Goal: Task Accomplishment & Management: Manage account settings

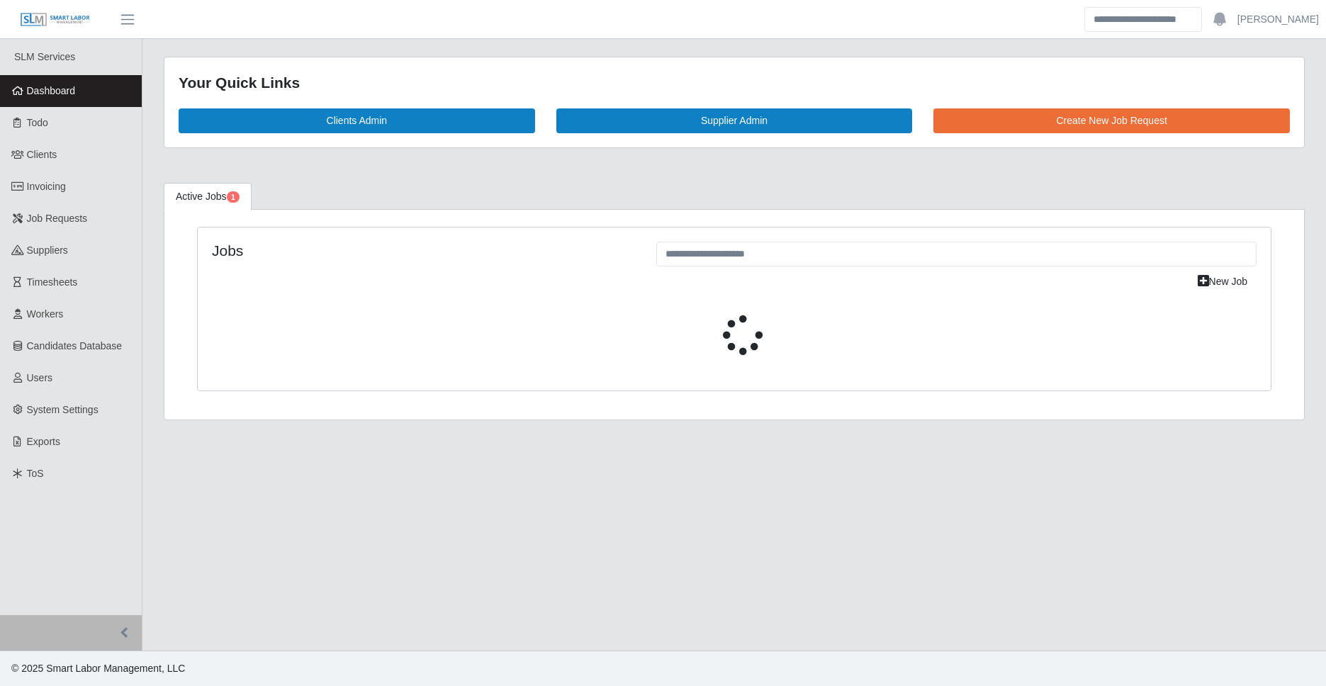
click at [67, 277] on span "Timesheets" at bounding box center [52, 281] width 51 height 11
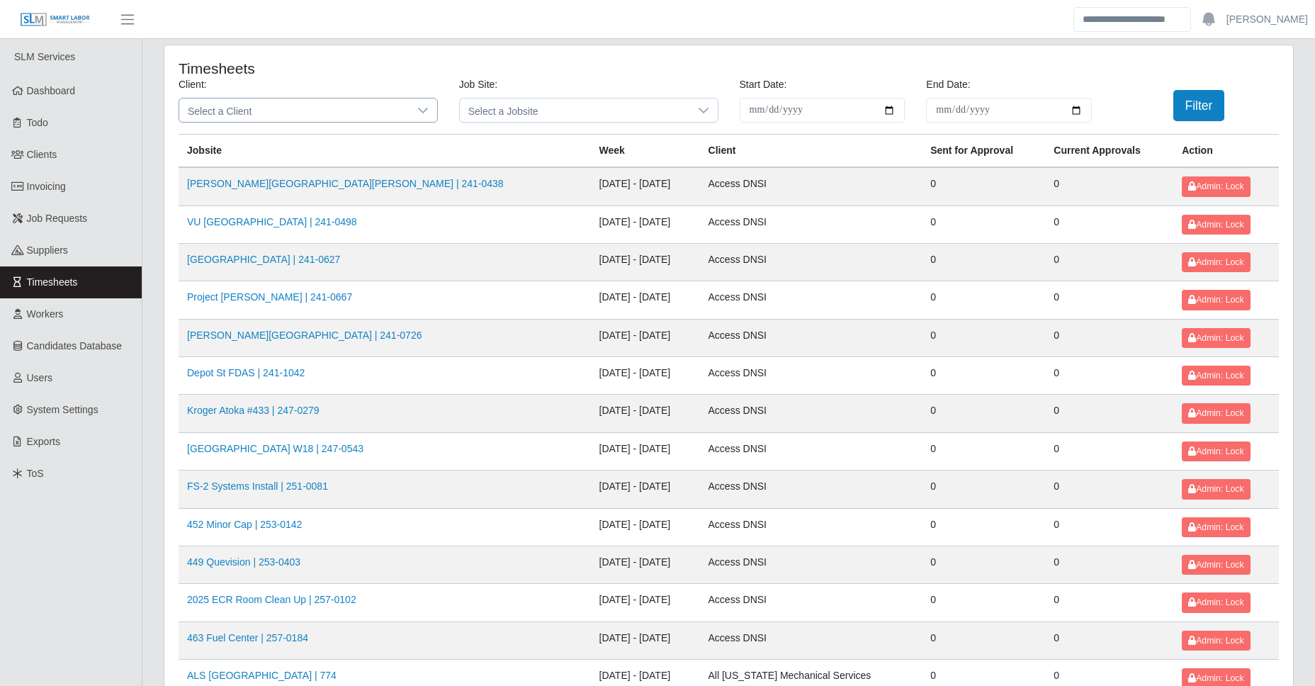
click at [244, 118] on span "Select a Client" at bounding box center [294, 109] width 230 height 23
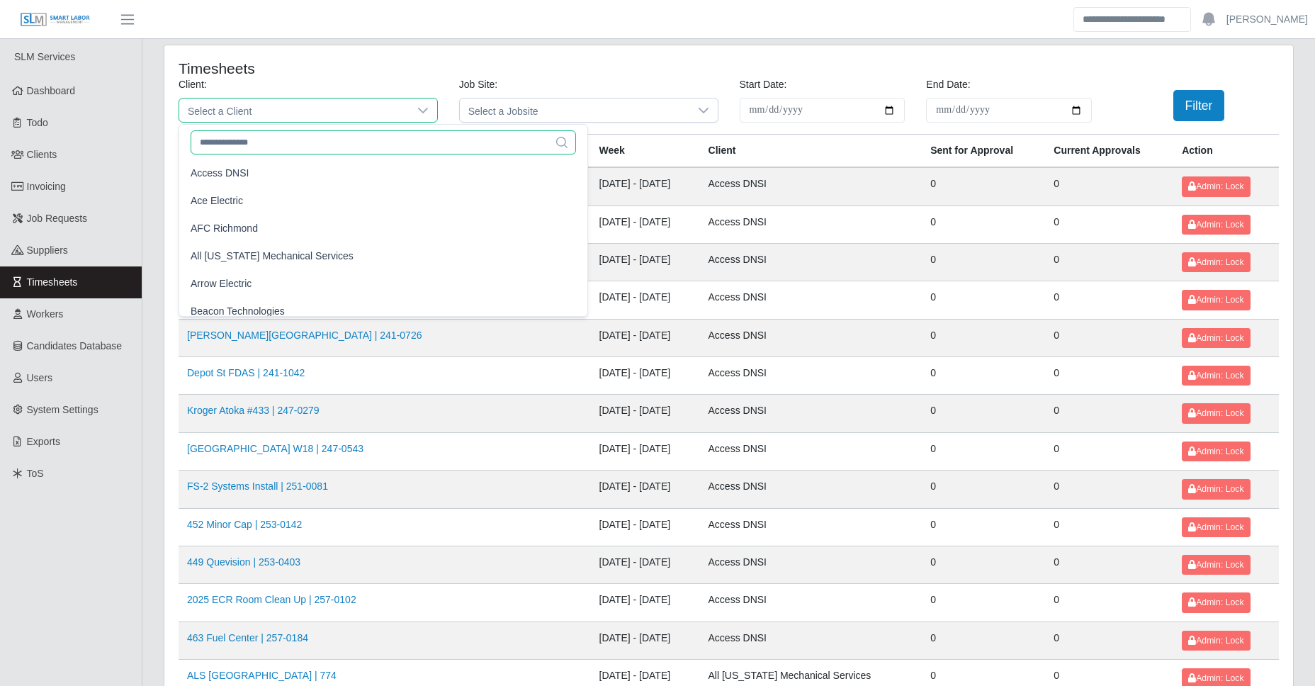
click at [231, 139] on input "text" at bounding box center [383, 142] width 385 height 24
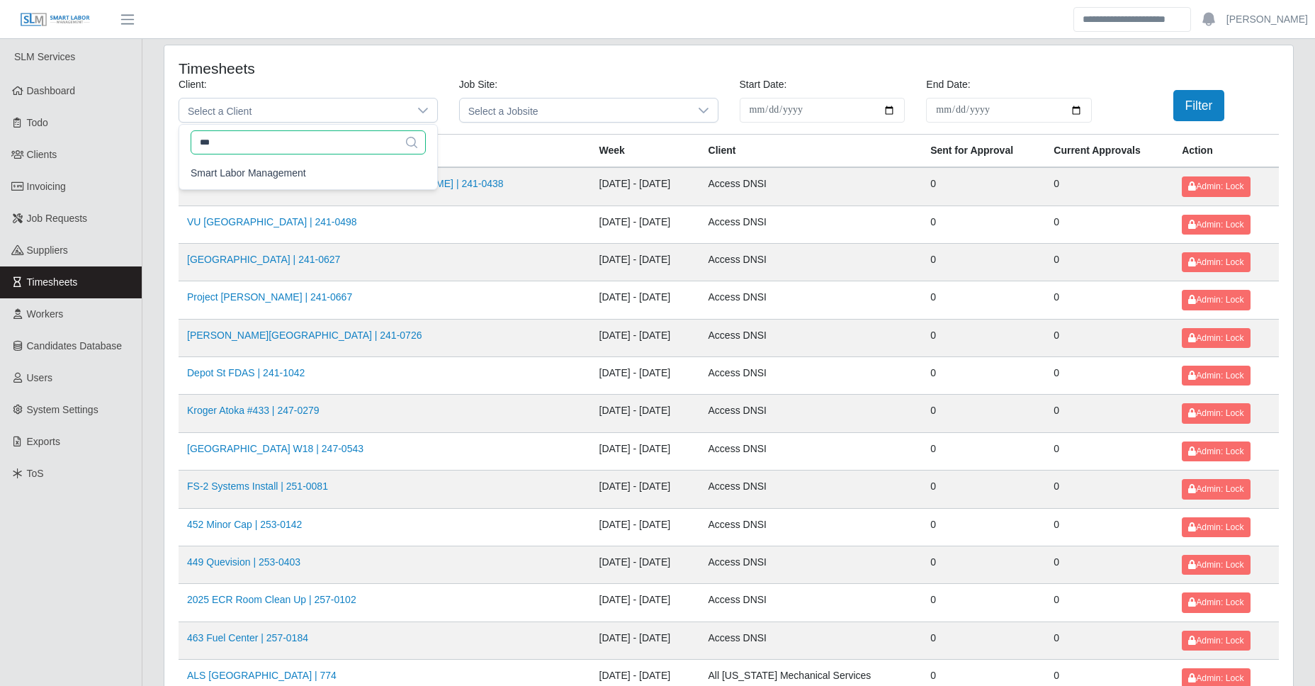
type input "****"
click at [231, 139] on th "Jobsite" at bounding box center [385, 151] width 412 height 33
click at [255, 111] on span "Select a Client" at bounding box center [294, 109] width 230 height 23
click at [247, 142] on input "****" at bounding box center [308, 142] width 235 height 24
click at [278, 172] on span "Smart Labor Management" at bounding box center [248, 173] width 115 height 15
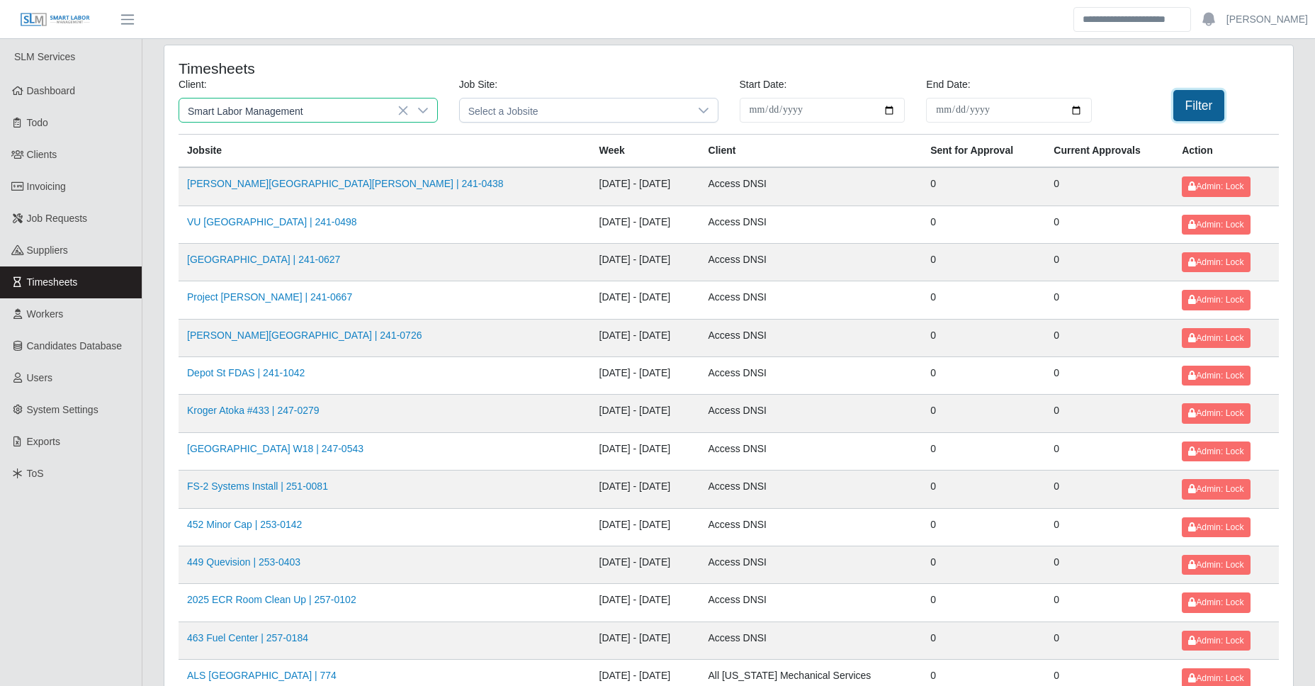
click at [1179, 109] on button "Filter" at bounding box center [1199, 105] width 52 height 31
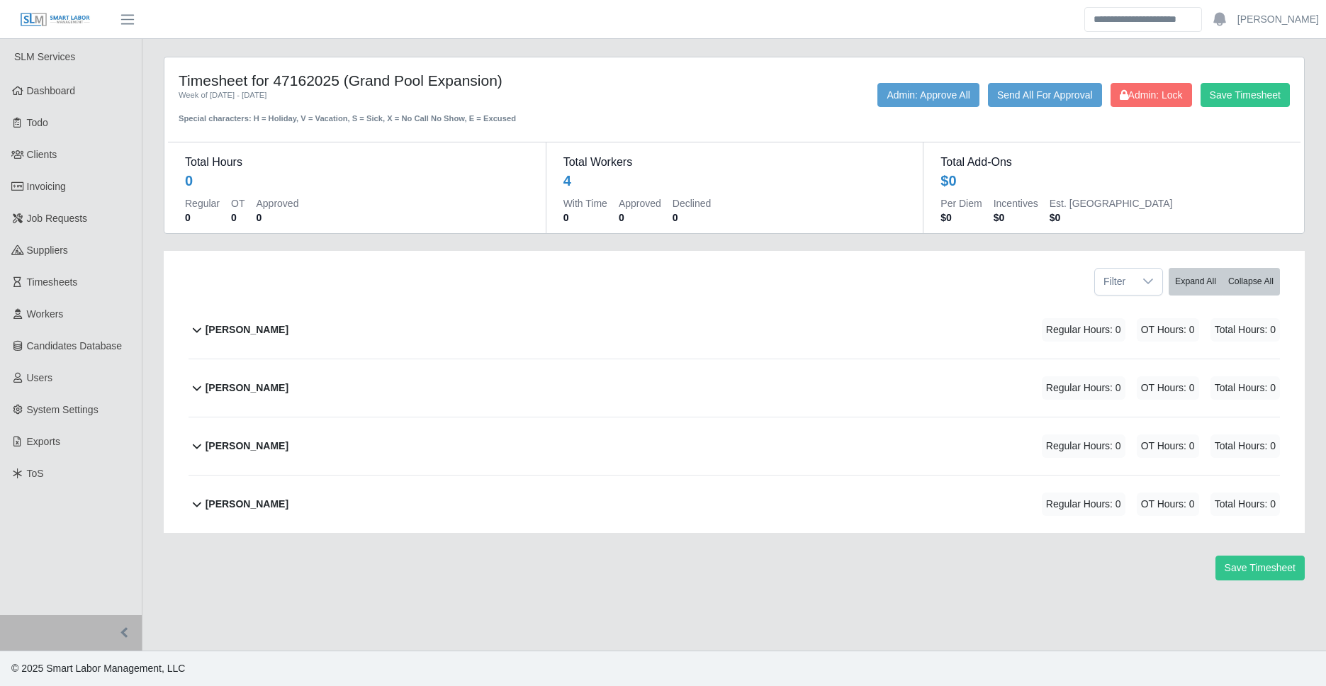
click at [328, 325] on div "Henry Key Regular Hours: 0 OT Hours: 0 Total Hours: 0" at bounding box center [742, 329] width 1074 height 57
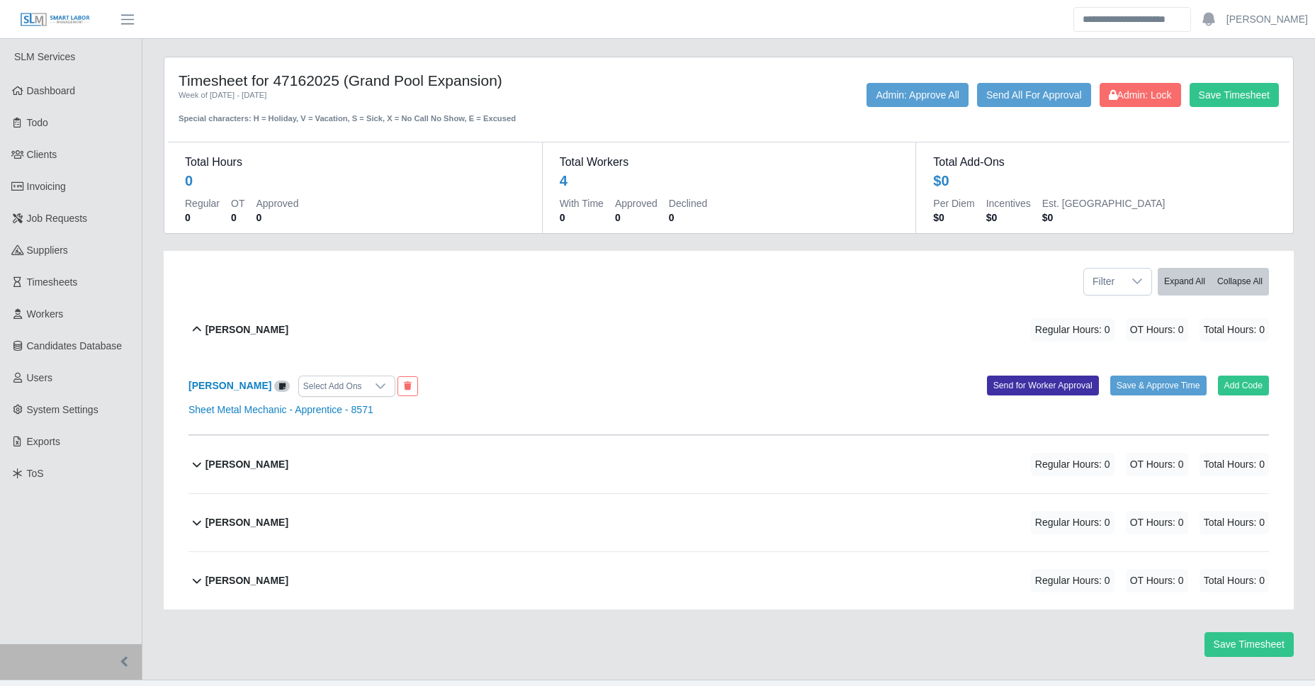
click at [328, 325] on div "Henry Key Regular Hours: 0 OT Hours: 0 Total Hours: 0" at bounding box center [737, 329] width 1064 height 57
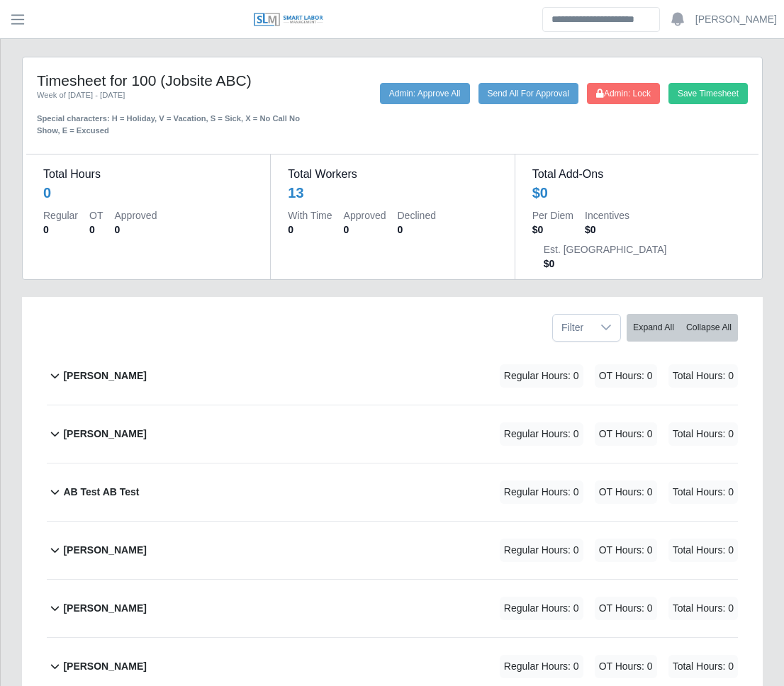
click at [161, 347] on div "[PERSON_NAME] Regular Hours: 0 OT Hours: 0 Total Hours: 0" at bounding box center [400, 375] width 675 height 57
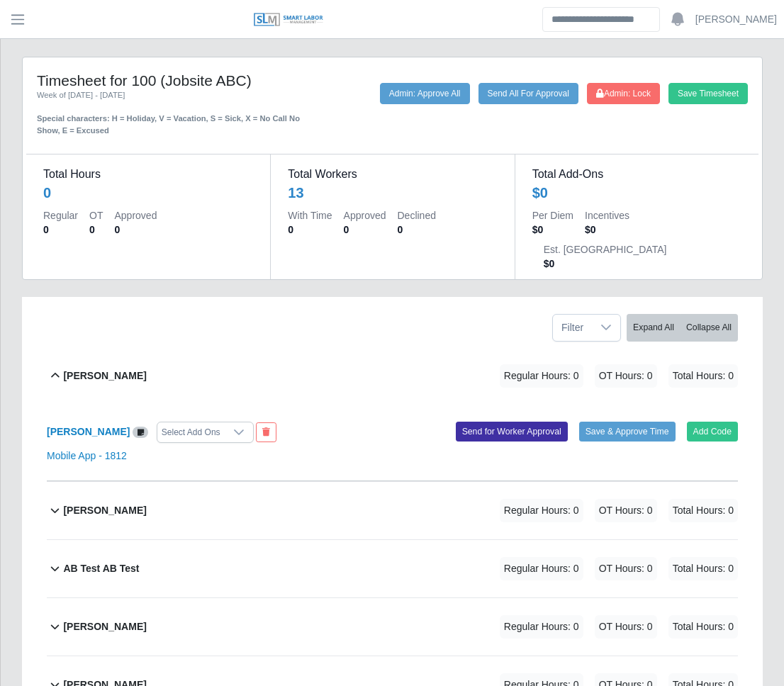
click at [247, 352] on div "[PERSON_NAME] Regular Hours: 0 OT Hours: 0 Total Hours: 0" at bounding box center [400, 375] width 675 height 57
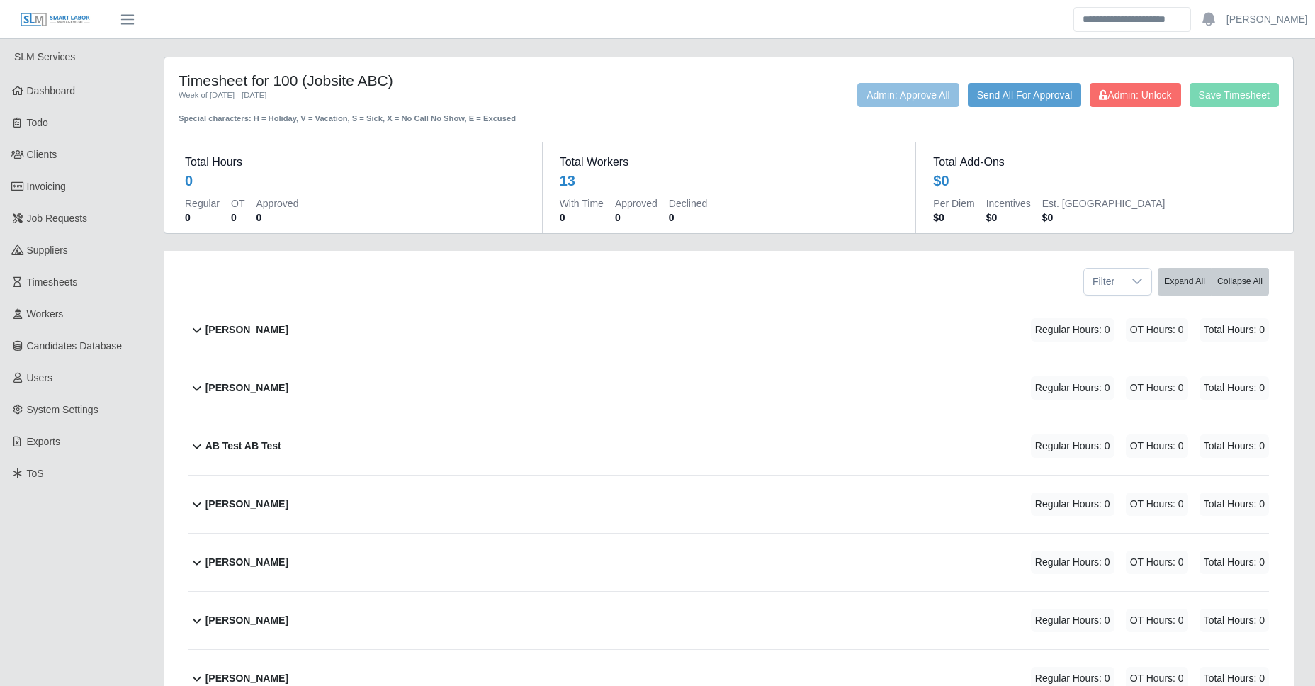
click at [367, 327] on div "[PERSON_NAME] Regular Hours: 0 OT Hours: 0 Total Hours: 0" at bounding box center [737, 329] width 1064 height 57
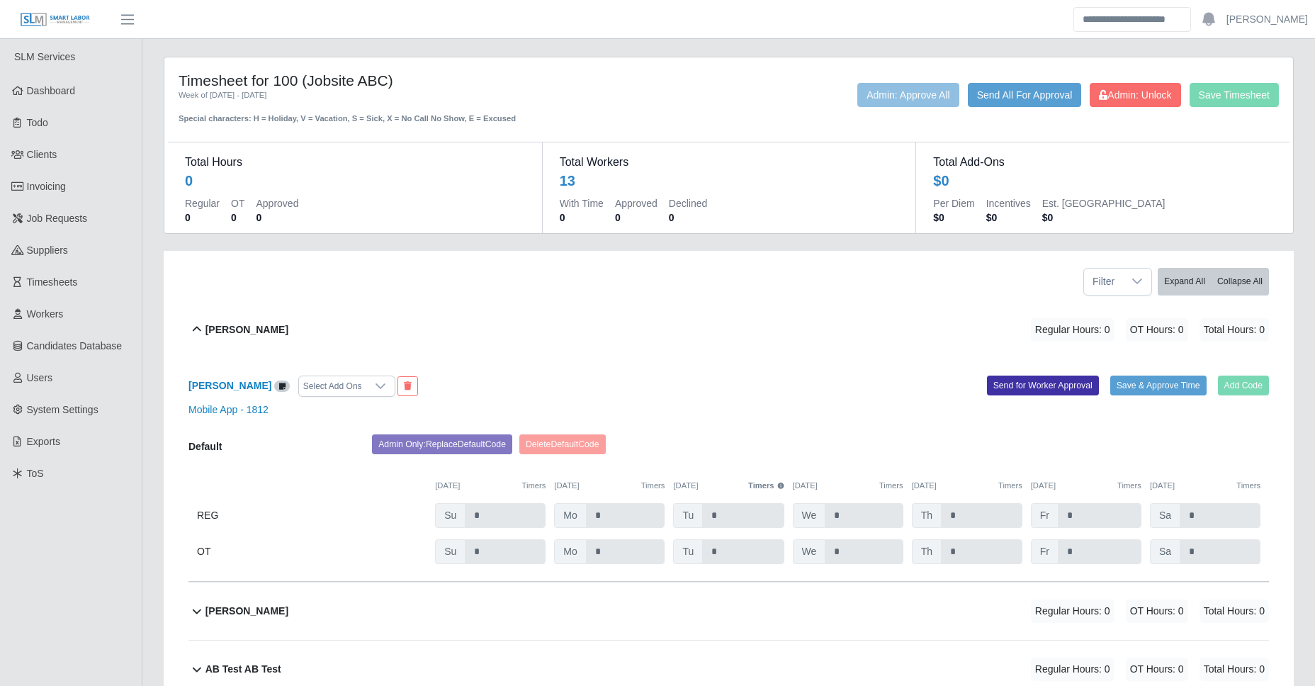
click at [446, 329] on div "[PERSON_NAME] Regular Hours: 0 OT Hours: 0 Total Hours: 0" at bounding box center [737, 329] width 1064 height 57
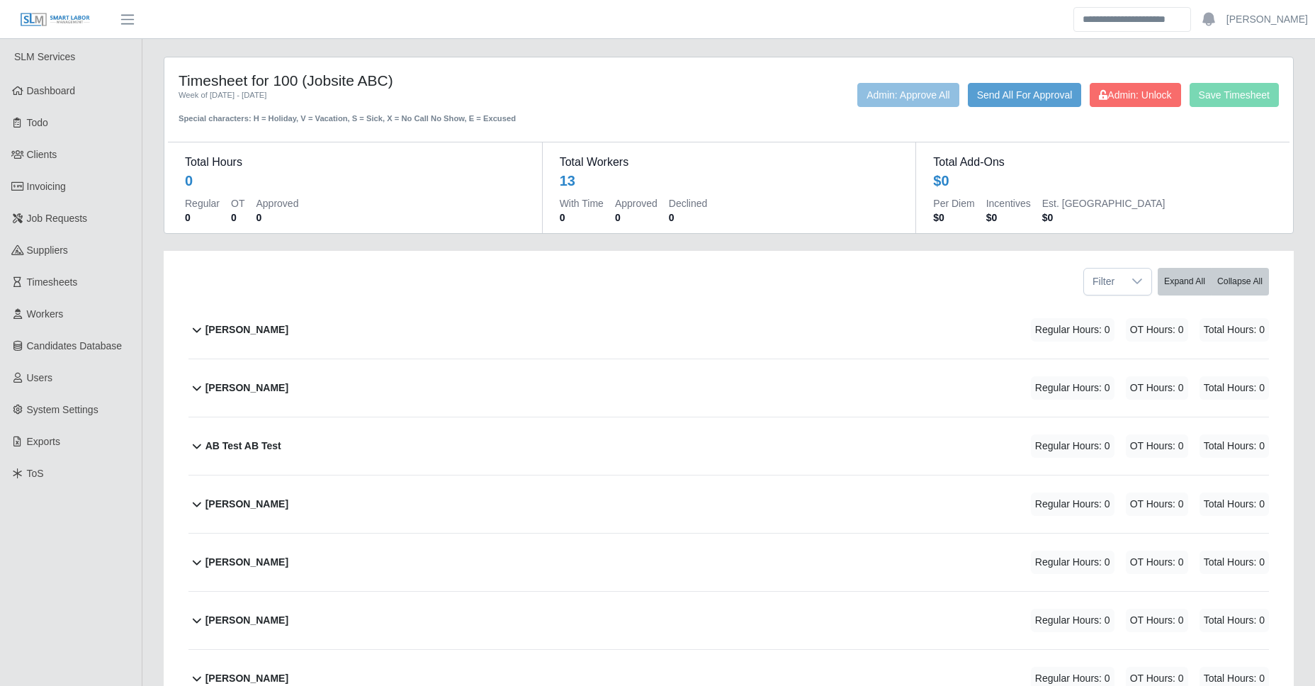
click at [446, 329] on div "[PERSON_NAME] Regular Hours: 0 OT Hours: 0 Total Hours: 0" at bounding box center [737, 329] width 1064 height 57
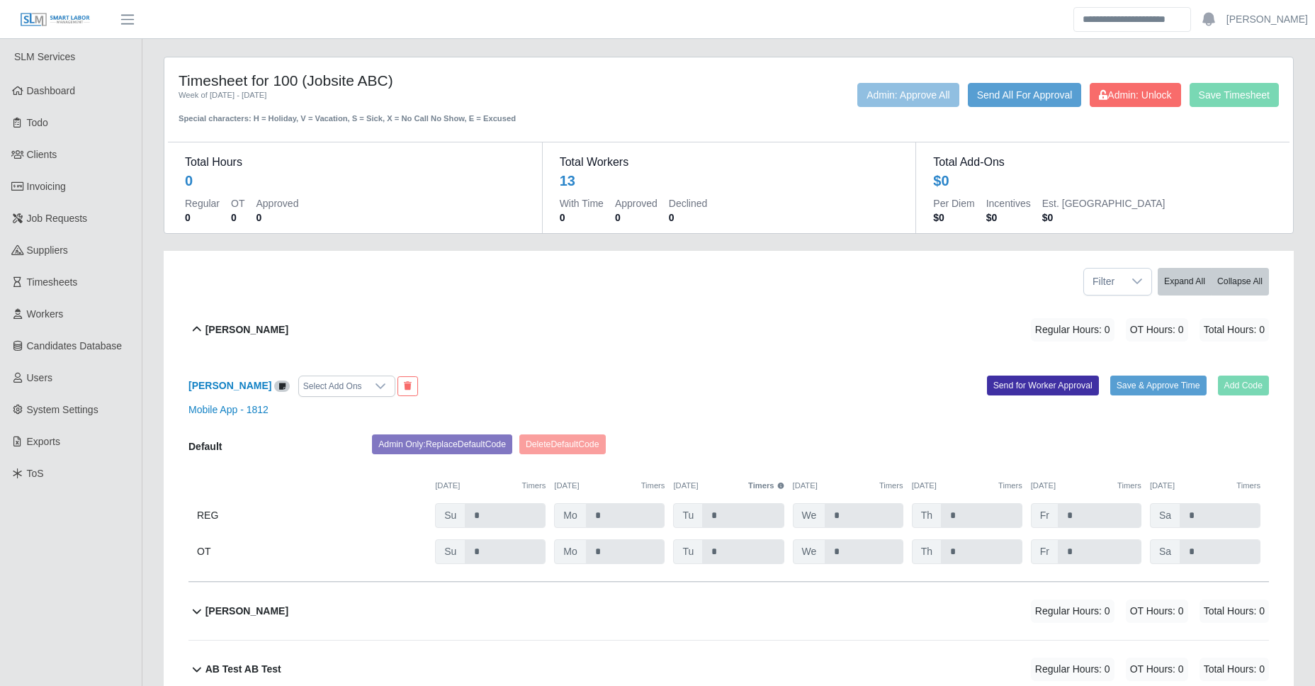
click at [446, 329] on div "[PERSON_NAME] Regular Hours: 0 OT Hours: 0 Total Hours: 0" at bounding box center [737, 329] width 1064 height 57
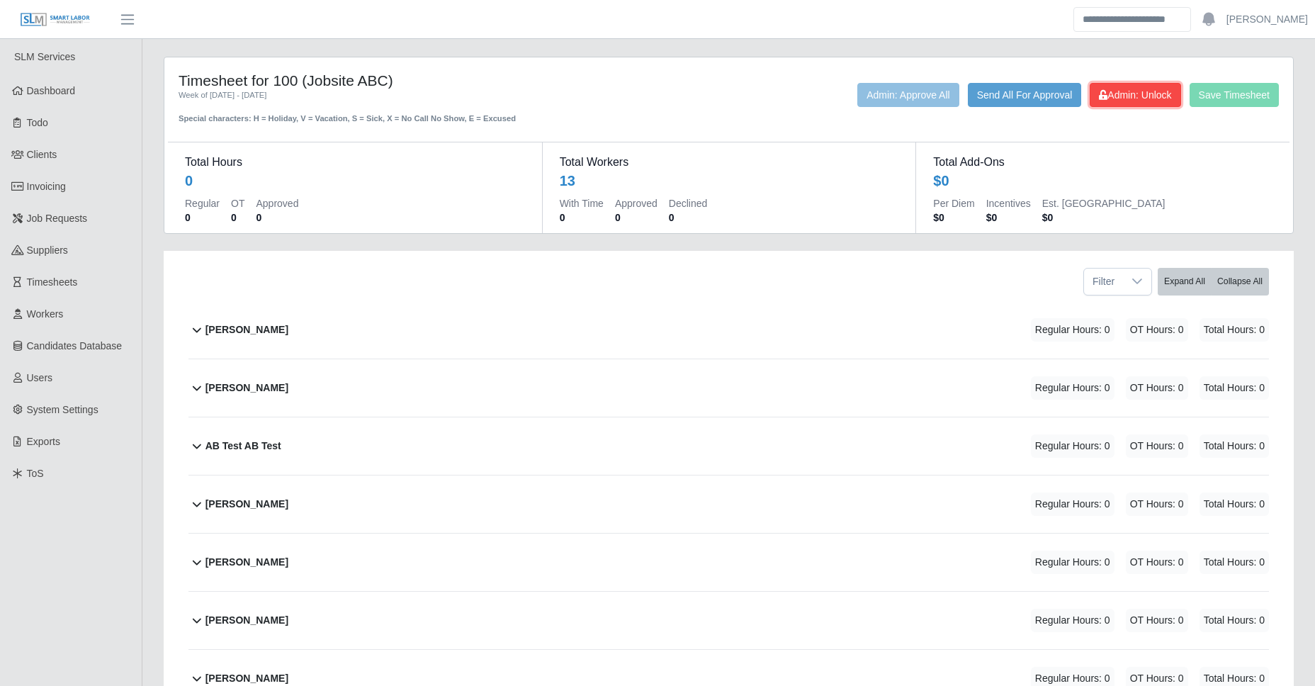
click at [1115, 96] on span "Admin: Unlock" at bounding box center [1135, 94] width 72 height 11
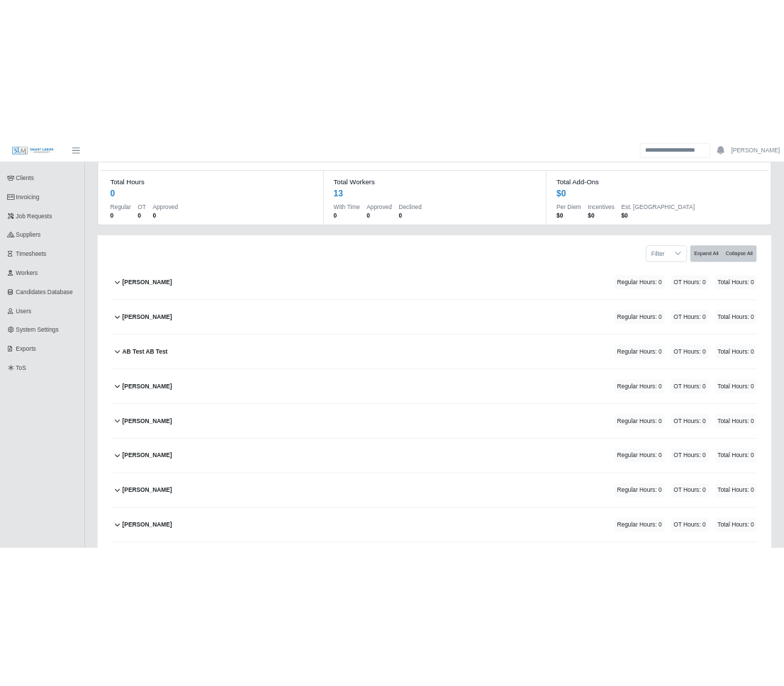
scroll to position [100, 0]
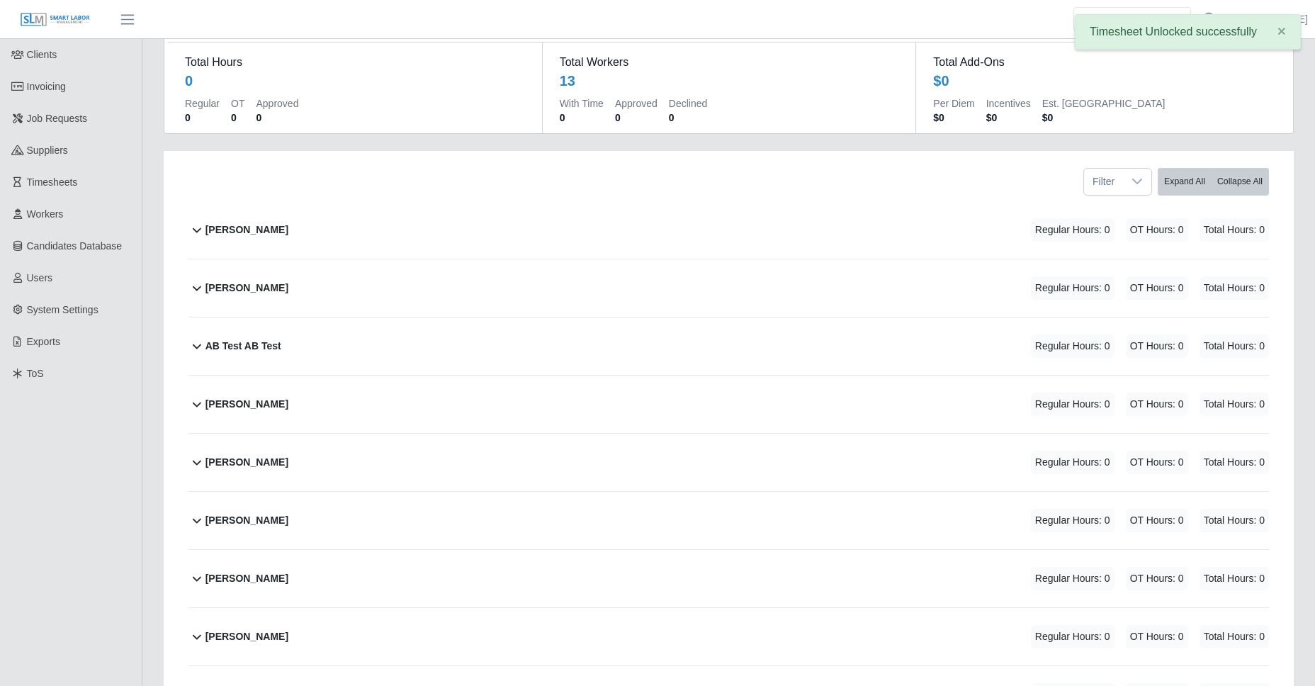
click at [617, 223] on div "[PERSON_NAME] Regular Hours: 0 OT Hours: 0 Total Hours: 0" at bounding box center [737, 229] width 1064 height 57
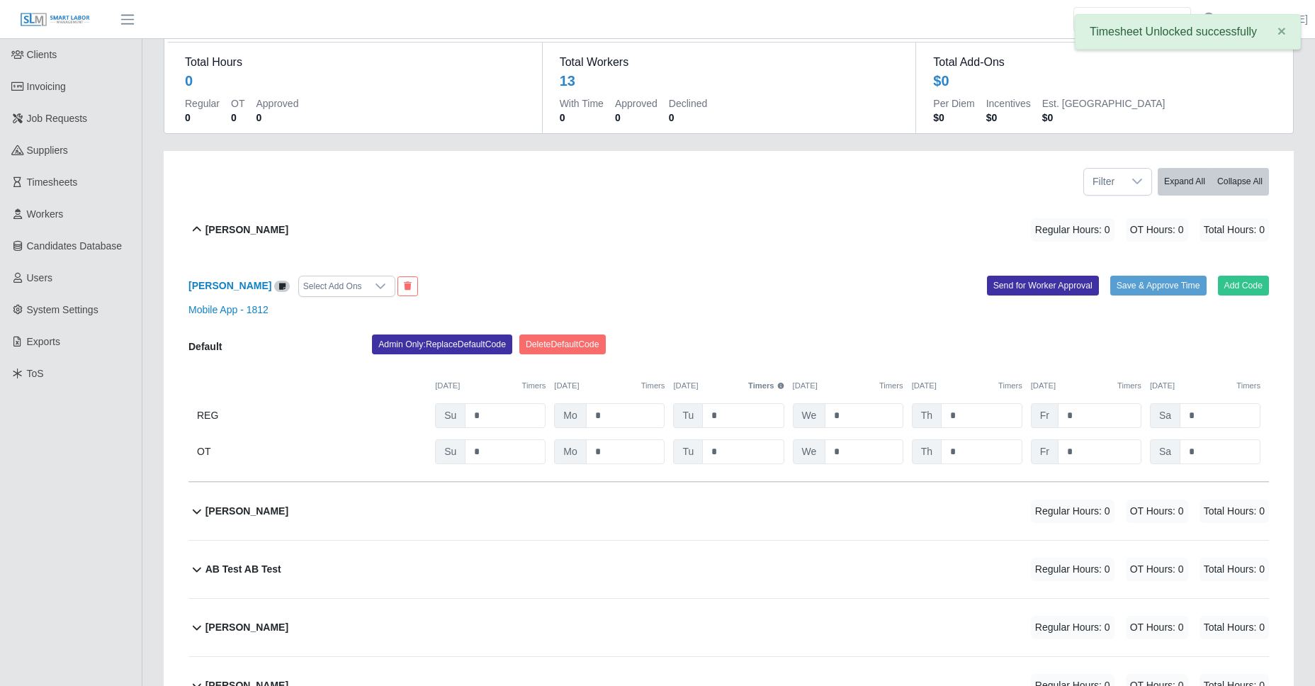
click at [617, 223] on div "[PERSON_NAME] Regular Hours: 0 OT Hours: 0 Total Hours: 0" at bounding box center [737, 229] width 1064 height 57
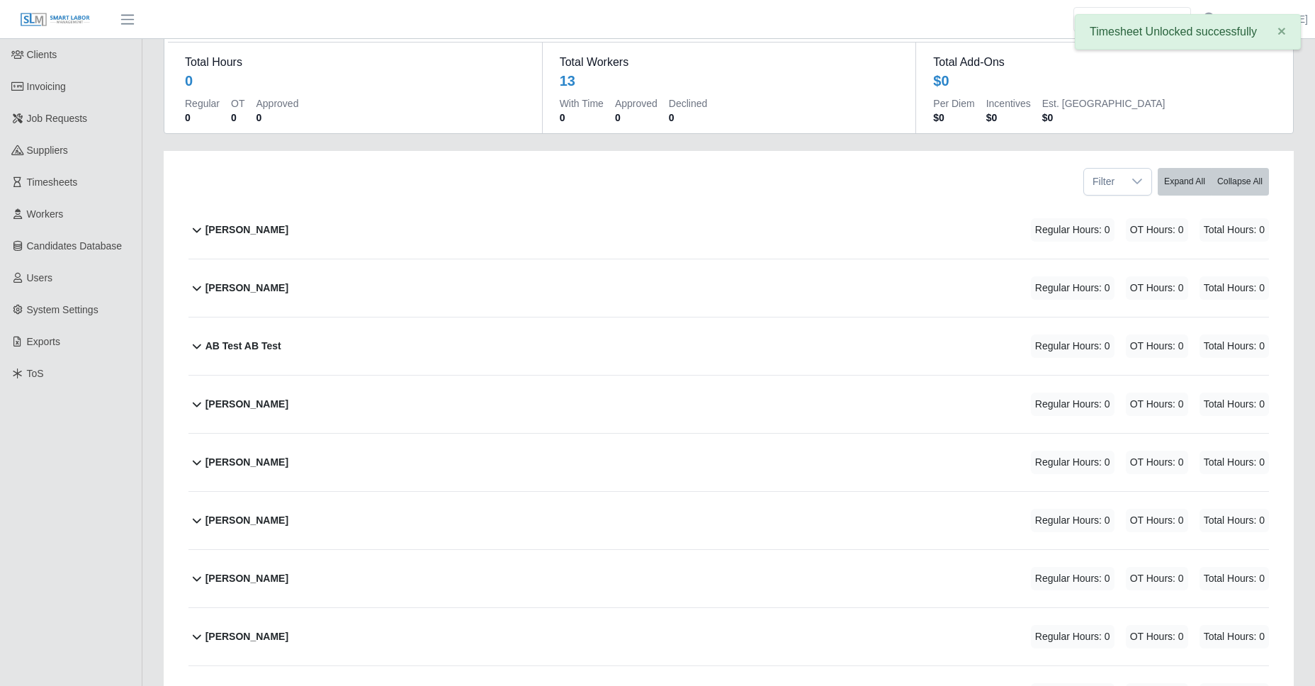
click at [617, 223] on div "[PERSON_NAME] Regular Hours: 0 OT Hours: 0 Total Hours: 0" at bounding box center [737, 229] width 1064 height 57
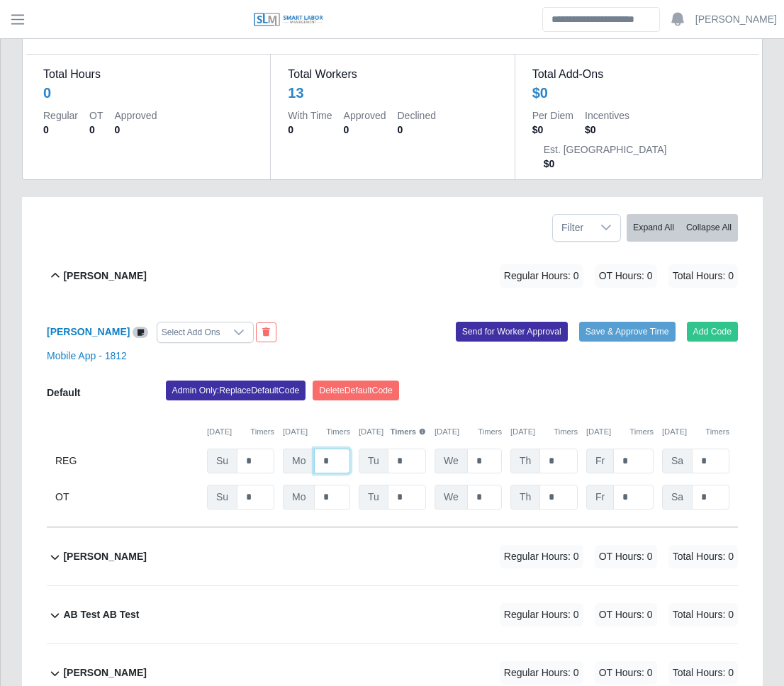
click at [330, 449] on input "*" at bounding box center [332, 461] width 36 height 25
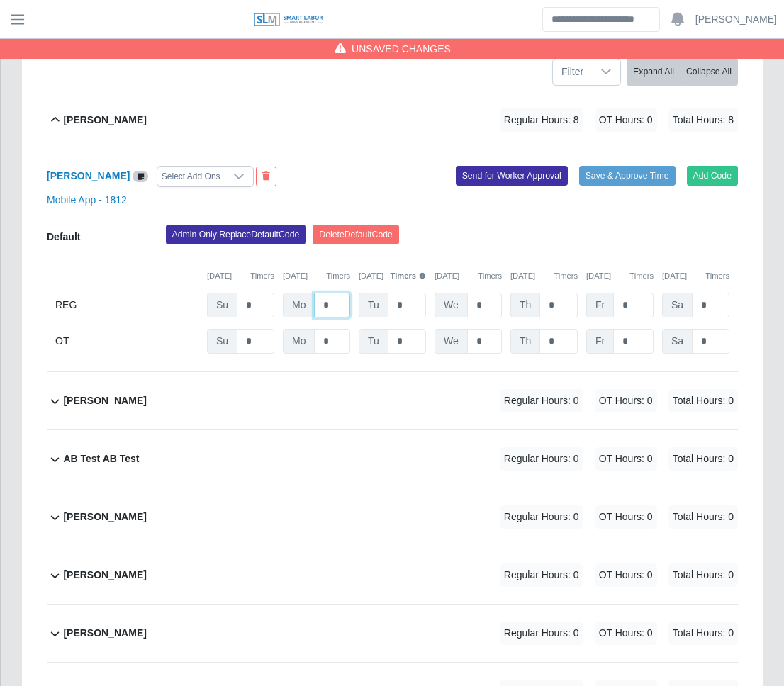
scroll to position [683, 0]
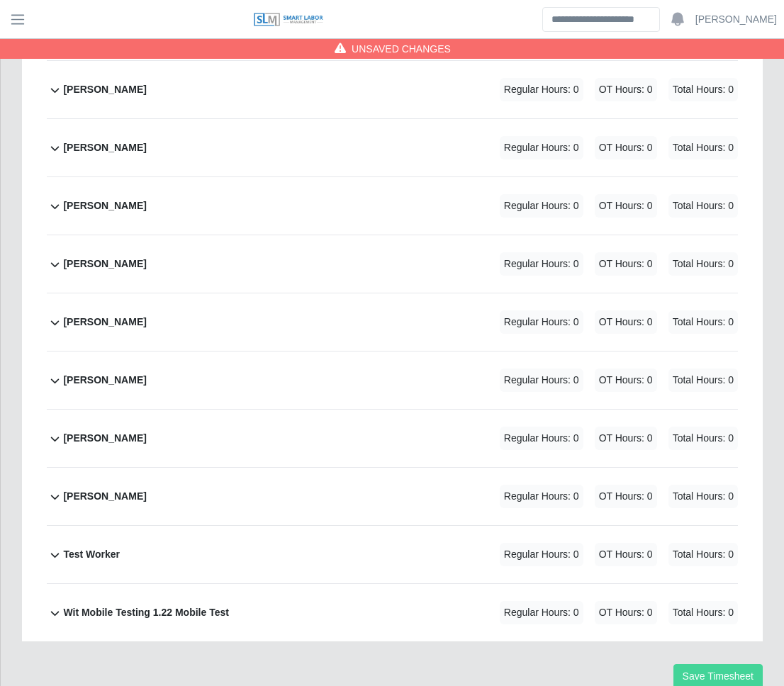
type input "*"
click at [711, 664] on button "Save Timesheet" at bounding box center [717, 676] width 89 height 25
